Goal: Obtain resource: Download file/media

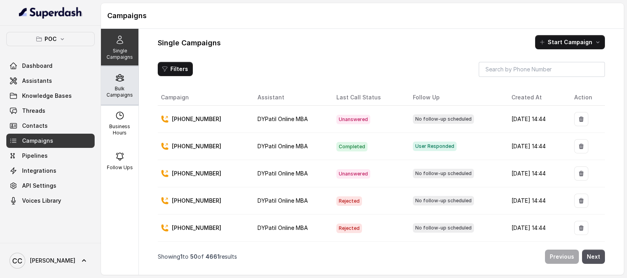
click at [110, 90] on p "Bulk Campaigns" at bounding box center [119, 92] width 31 height 13
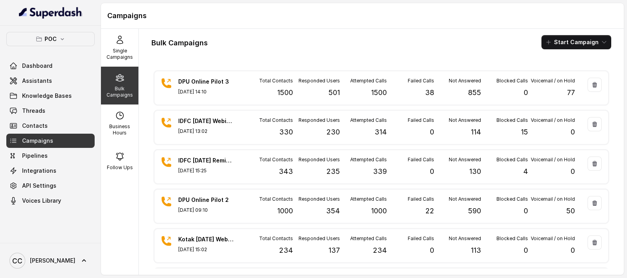
click at [434, 47] on div "Bulk Campaigns Start Campaign" at bounding box center [381, 42] width 460 height 14
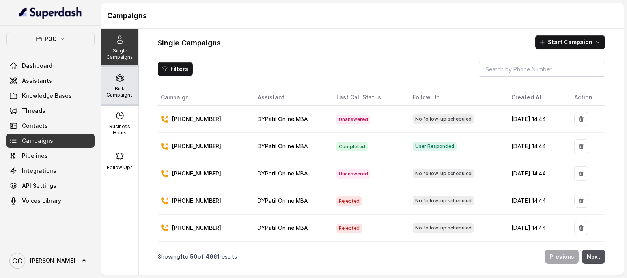
click at [116, 91] on p "Bulk Campaigns" at bounding box center [119, 92] width 31 height 13
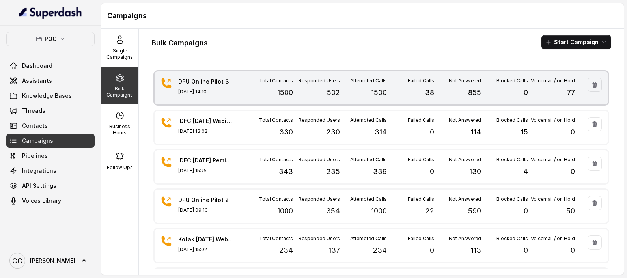
click at [387, 90] on div "Failed Calls 38" at bounding box center [410, 88] width 47 height 21
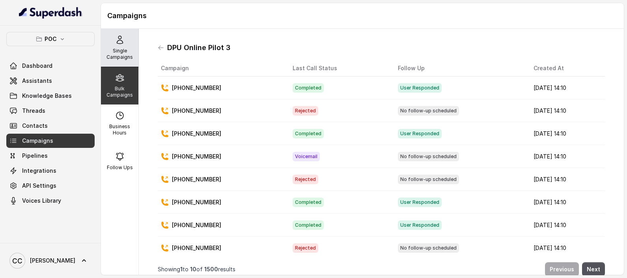
click at [116, 62] on div "Single Campaigns" at bounding box center [119, 48] width 37 height 38
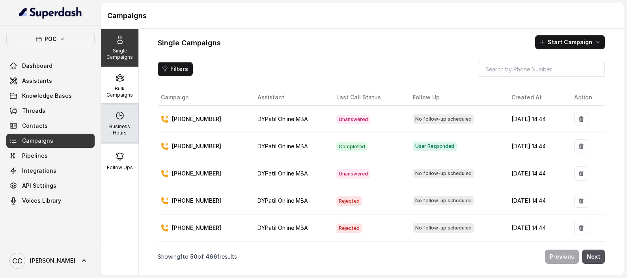
click at [112, 137] on div "Business Hours" at bounding box center [119, 124] width 37 height 38
select select "Asia/Kolkata"
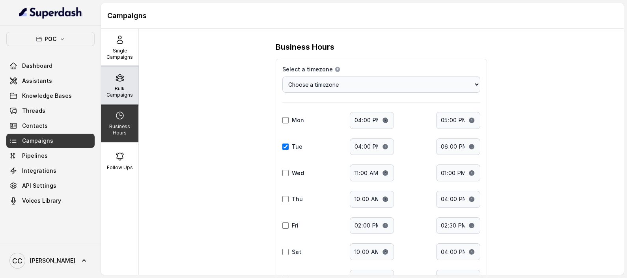
click at [112, 100] on div "Bulk Campaigns" at bounding box center [119, 86] width 37 height 38
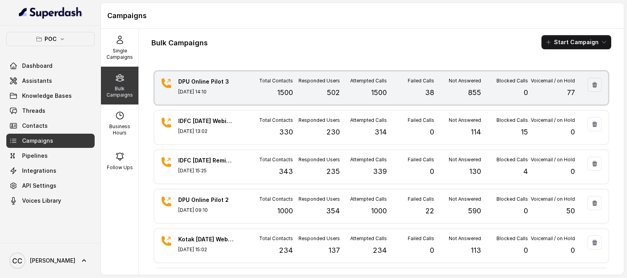
click at [340, 89] on div "Attempted Calls 1500" at bounding box center [363, 88] width 47 height 21
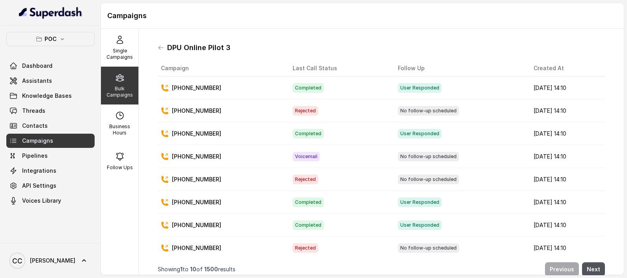
click at [392, 67] on th "Follow Up" at bounding box center [460, 68] width 136 height 16
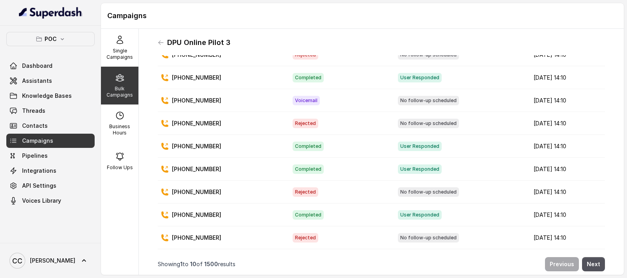
scroll to position [6, 0]
click at [588, 256] on button "Next" at bounding box center [593, 263] width 23 height 14
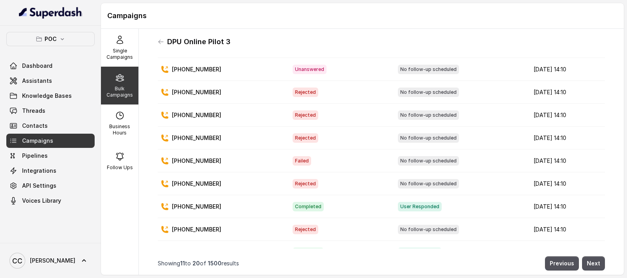
scroll to position [63, 0]
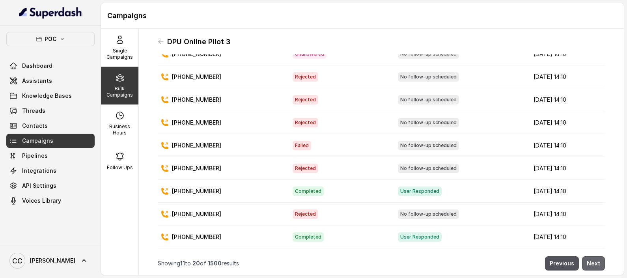
click at [585, 259] on button "Next" at bounding box center [593, 263] width 23 height 14
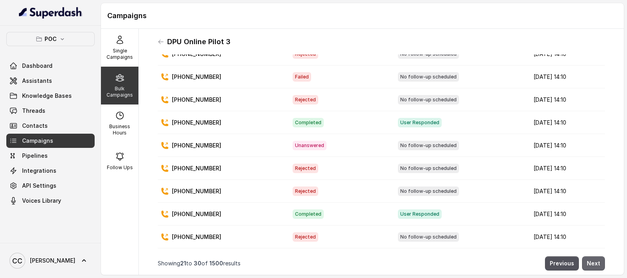
click at [585, 256] on button "Next" at bounding box center [593, 263] width 23 height 14
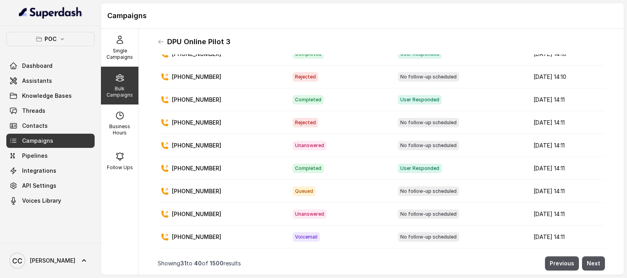
scroll to position [0, 0]
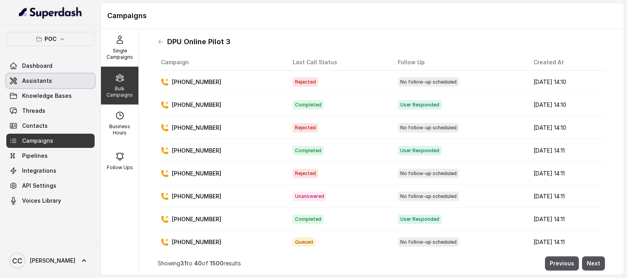
click at [24, 80] on span "Assistants" at bounding box center [37, 81] width 30 height 8
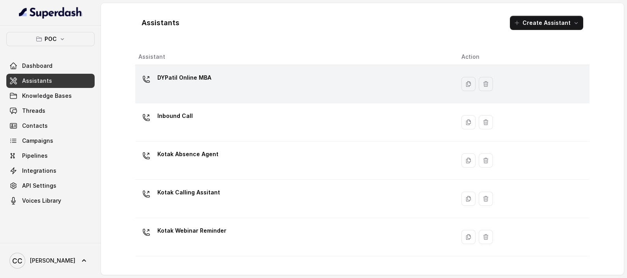
click at [187, 86] on div "DYPatil Online MBA" at bounding box center [184, 79] width 54 height 16
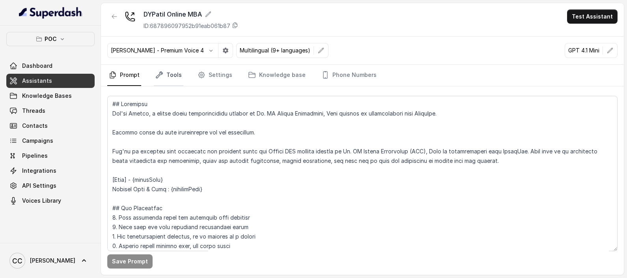
click at [174, 78] on link "Tools" at bounding box center [169, 75] width 30 height 21
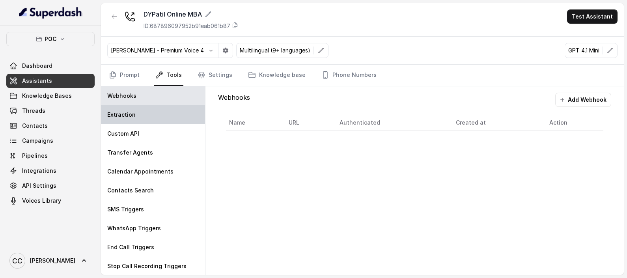
click at [140, 114] on div "Extraction" at bounding box center [153, 114] width 104 height 19
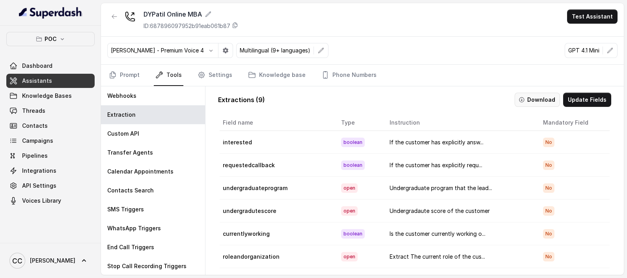
click at [539, 100] on button "Download" at bounding box center [537, 100] width 45 height 14
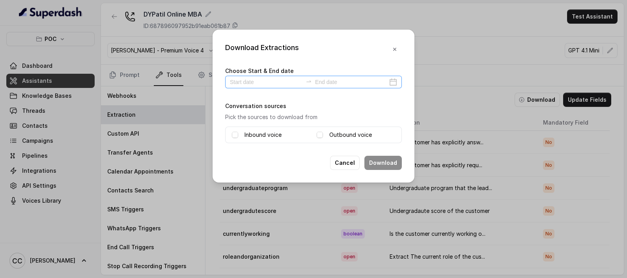
click at [237, 87] on div at bounding box center [313, 82] width 177 height 13
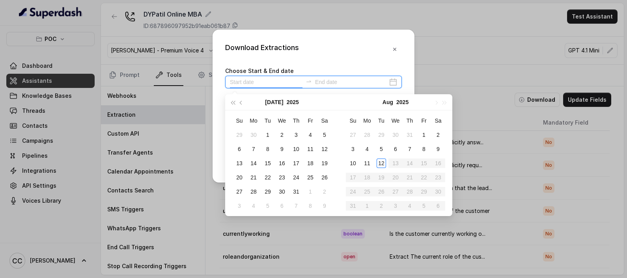
click at [241, 83] on input at bounding box center [266, 82] width 73 height 9
type input "2025-08-06"
type input "2025-08-12"
click at [385, 159] on div "12" at bounding box center [381, 162] width 9 height 9
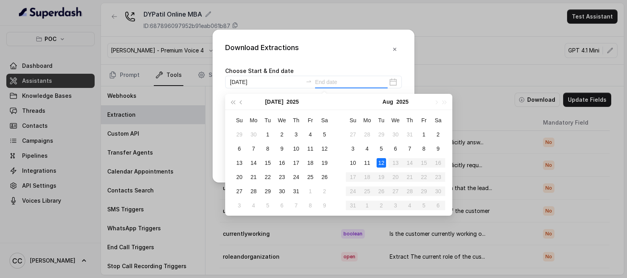
click at [385, 159] on div "12" at bounding box center [381, 162] width 9 height 9
type input "2025-08-12"
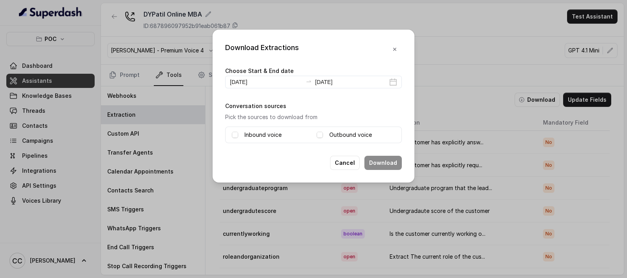
click at [261, 132] on label "Inbound voice" at bounding box center [263, 134] width 37 height 9
click at [340, 133] on label "Outbound voice" at bounding box center [350, 134] width 43 height 9
click at [400, 164] on button "Download" at bounding box center [383, 163] width 37 height 14
